Goal: Transaction & Acquisition: Download file/media

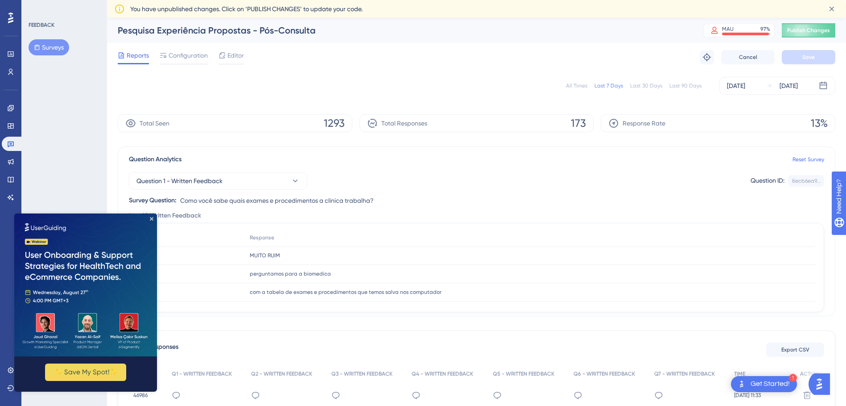
click at [149, 217] on img at bounding box center [85, 284] width 143 height 143
click at [150, 218] on icon "Close Preview" at bounding box center [152, 219] width 4 height 4
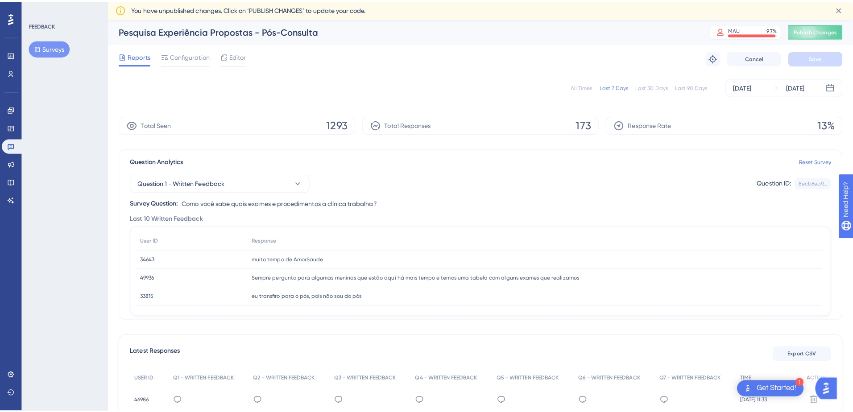
scroll to position [137, 0]
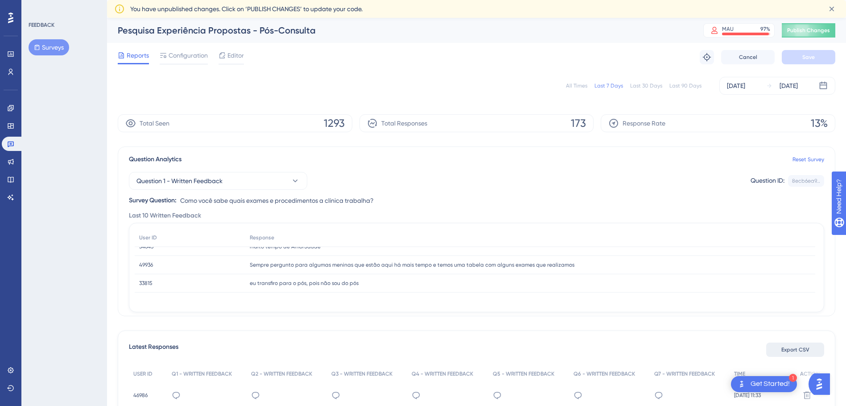
click at [805, 348] on span "Export CSV" at bounding box center [796, 349] width 28 height 7
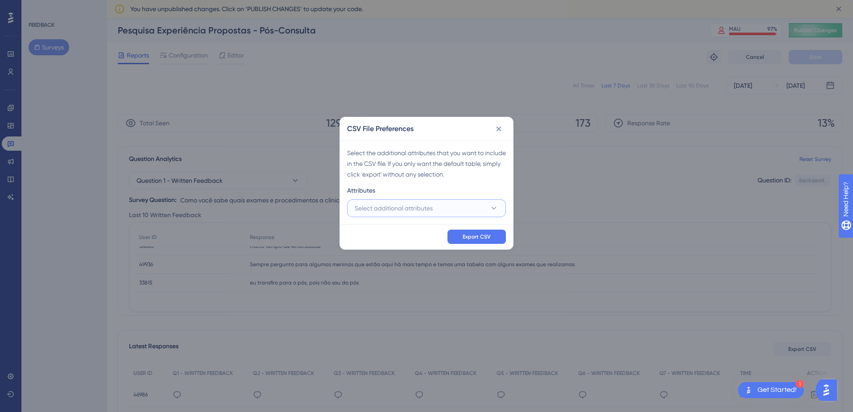
click at [447, 214] on button "Select additional attributes" at bounding box center [426, 208] width 159 height 18
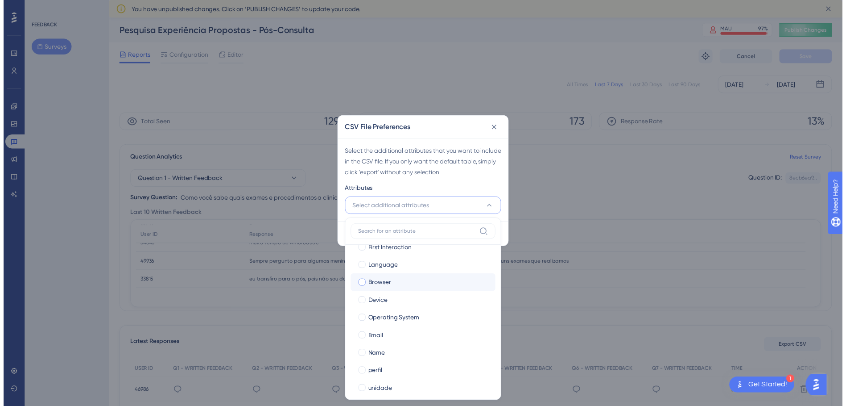
scroll to position [55, 0]
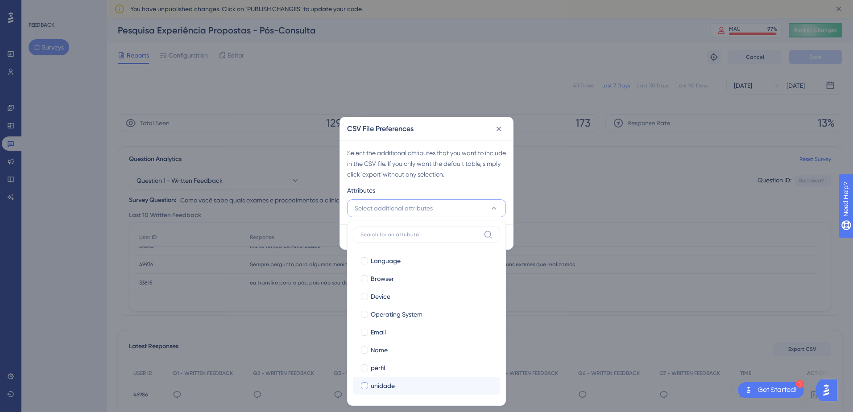
click at [377, 384] on span "unidade" at bounding box center [383, 386] width 24 height 11
checkbox input "true"
click at [377, 368] on span "perfil" at bounding box center [378, 368] width 14 height 11
checkbox input "true"
click at [442, 183] on div "Select the additional attributes that you want to include in the CSV file. If y…" at bounding box center [426, 183] width 173 height 84
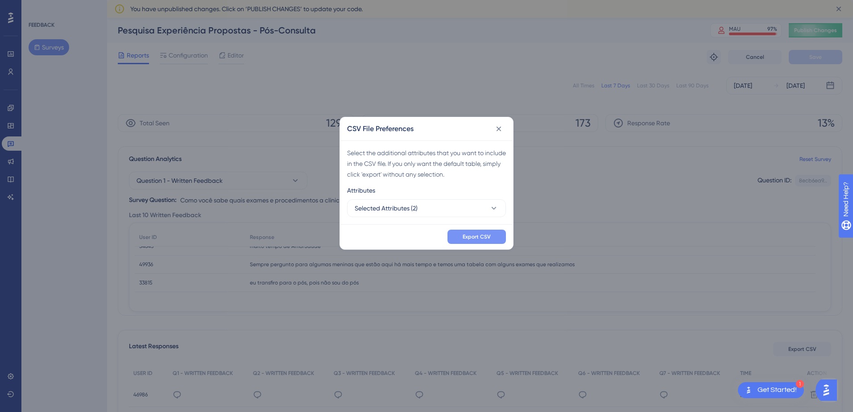
click at [480, 233] on span "Export CSV" at bounding box center [477, 236] width 28 height 7
